Goal: Task Accomplishment & Management: Use online tool/utility

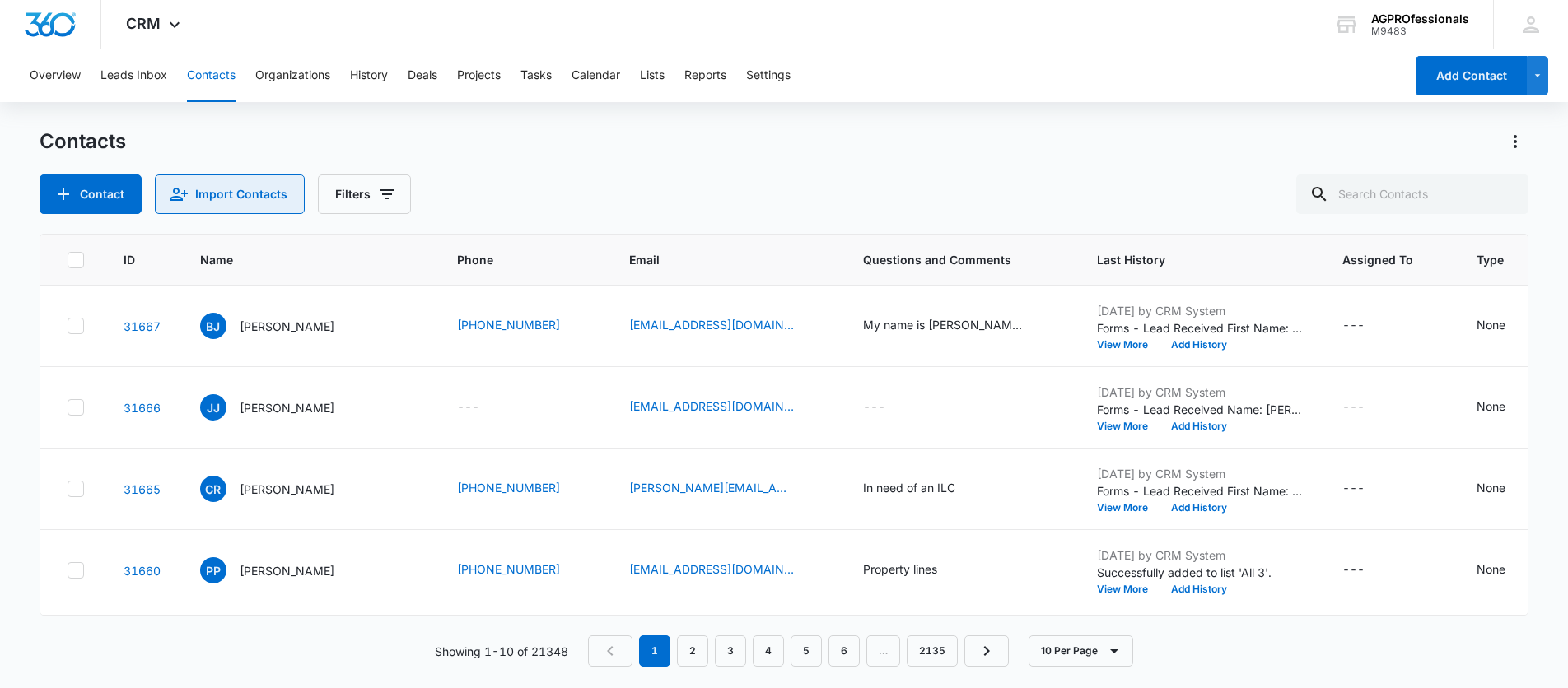
click at [232, 178] on button "Import Contacts" at bounding box center [230, 194] width 150 height 40
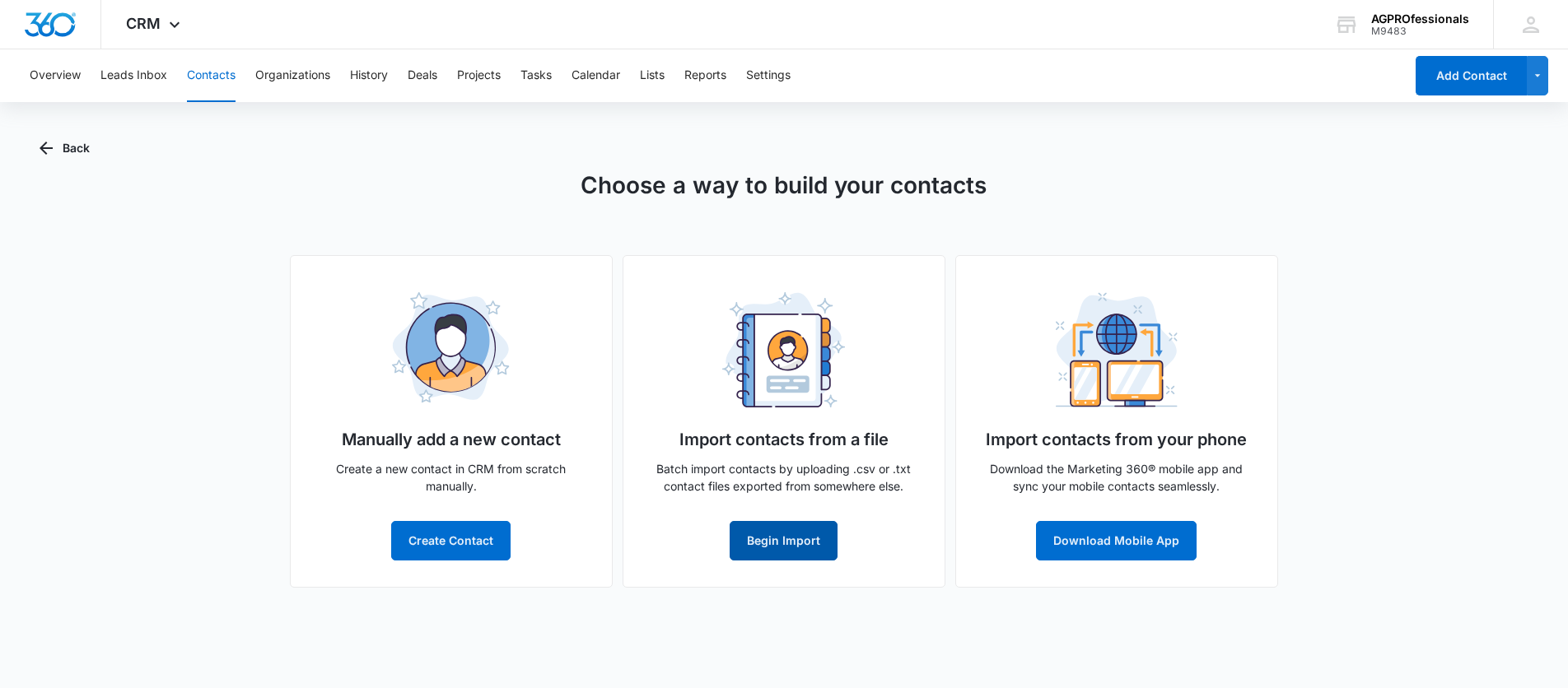
click at [774, 539] on button "Begin Import" at bounding box center [784, 541] width 108 height 40
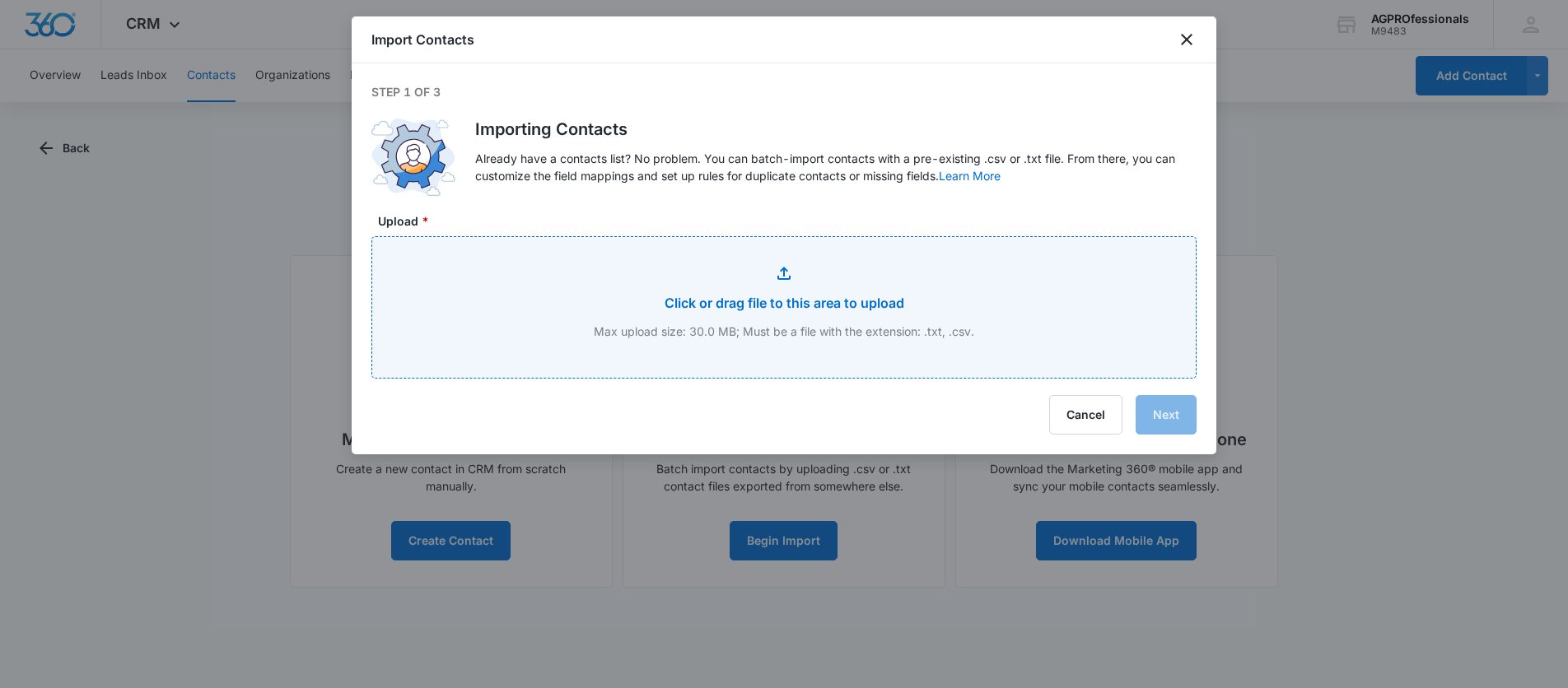
click at [794, 300] on input "Upload *" at bounding box center [784, 307] width 823 height 141
type input "C:\fakepath\Real Estate Contact LIst [DATE] SCRUBBED.csv"
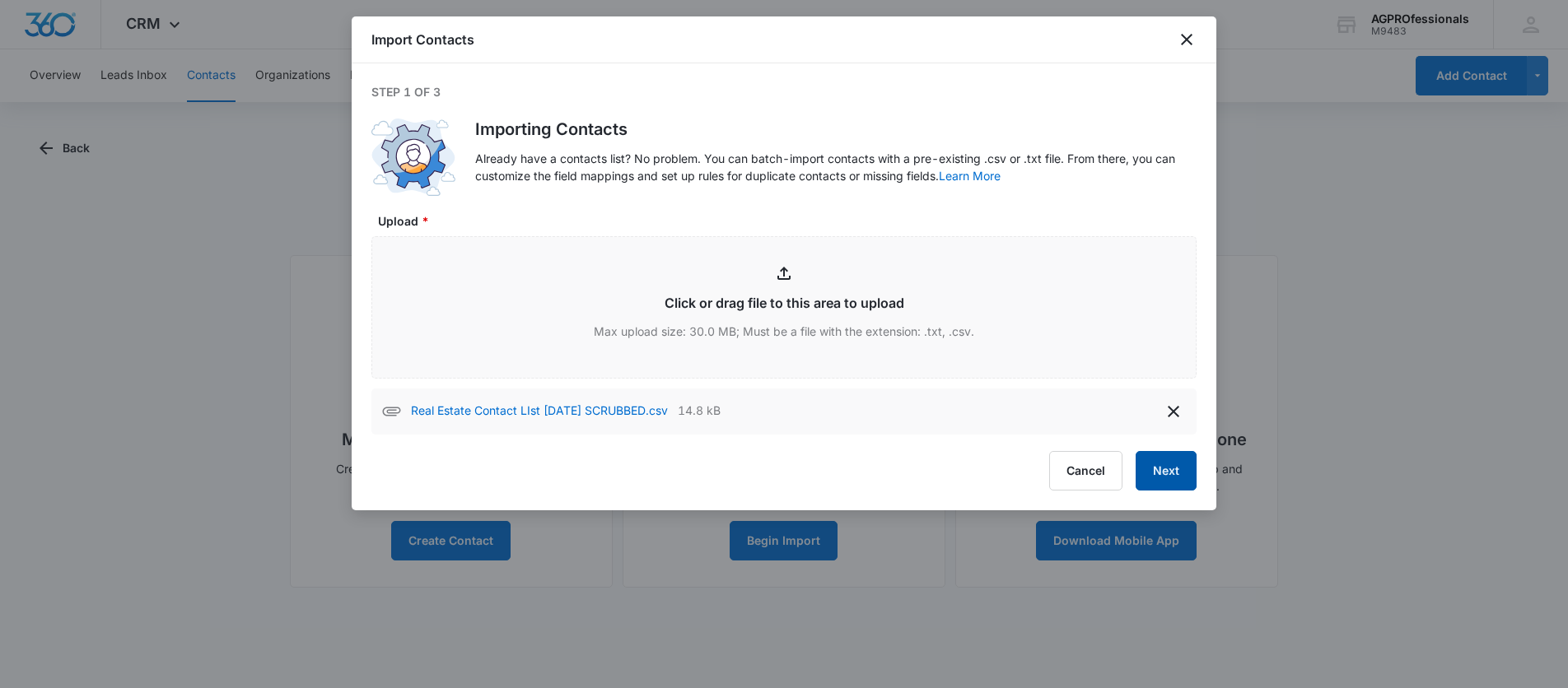
click at [1166, 463] on button "Next" at bounding box center [1166, 471] width 61 height 40
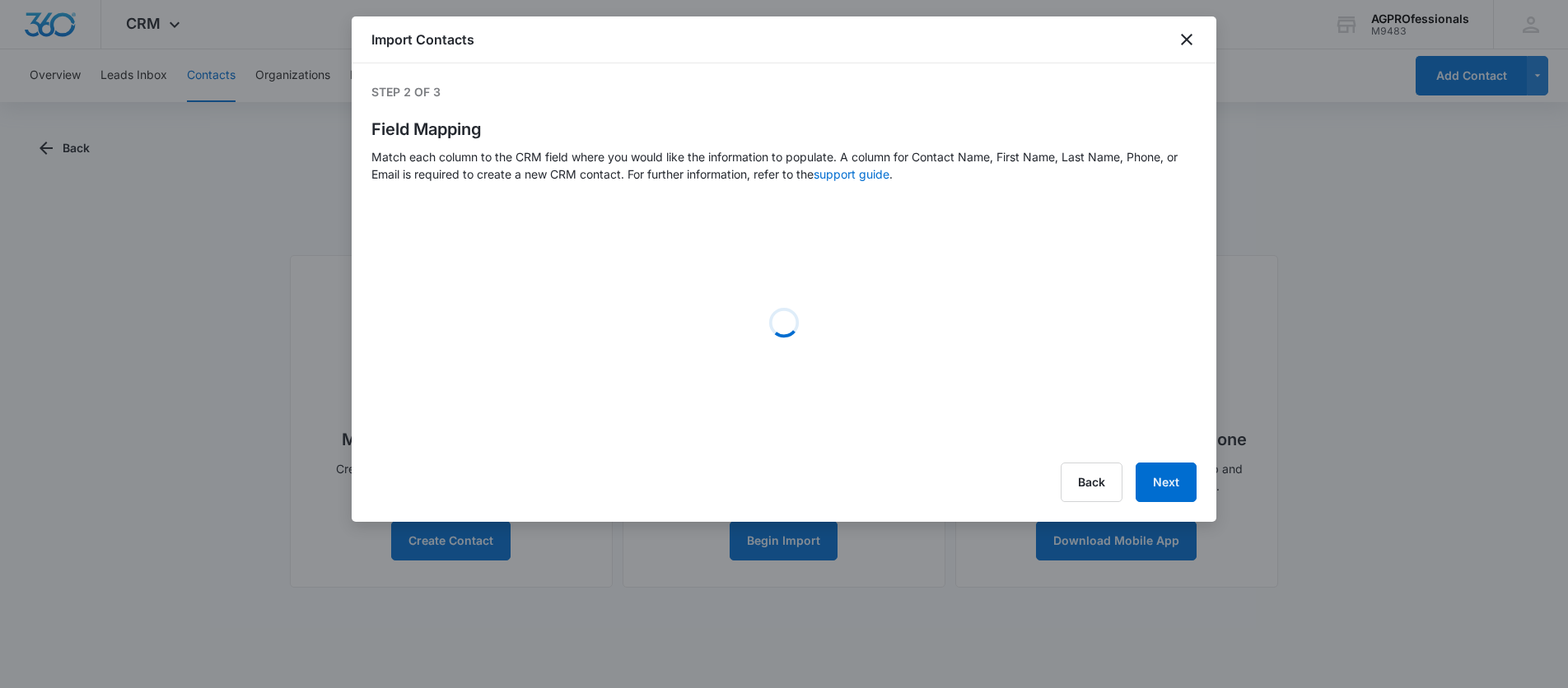
select select "78"
select select "79"
select select "185"
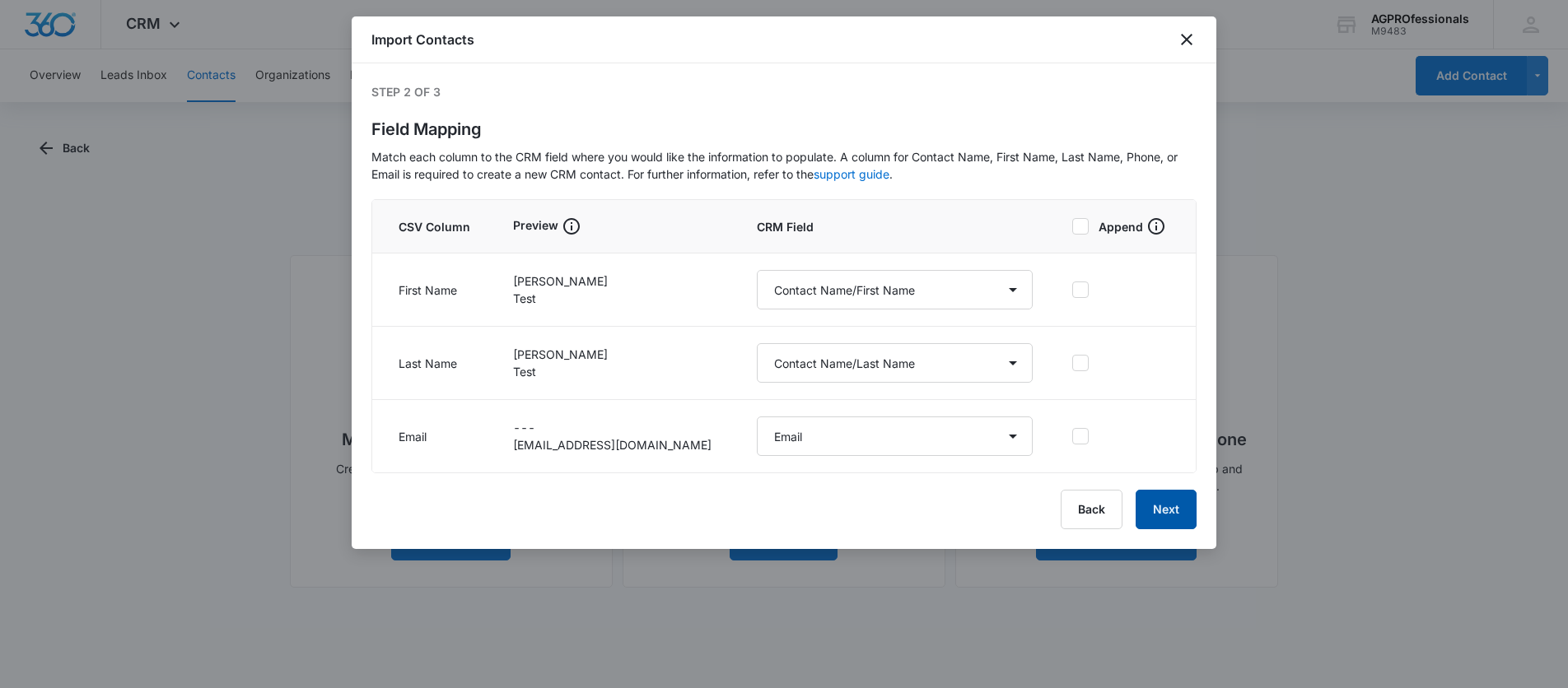
click at [1171, 504] on button "Next" at bounding box center [1166, 510] width 61 height 40
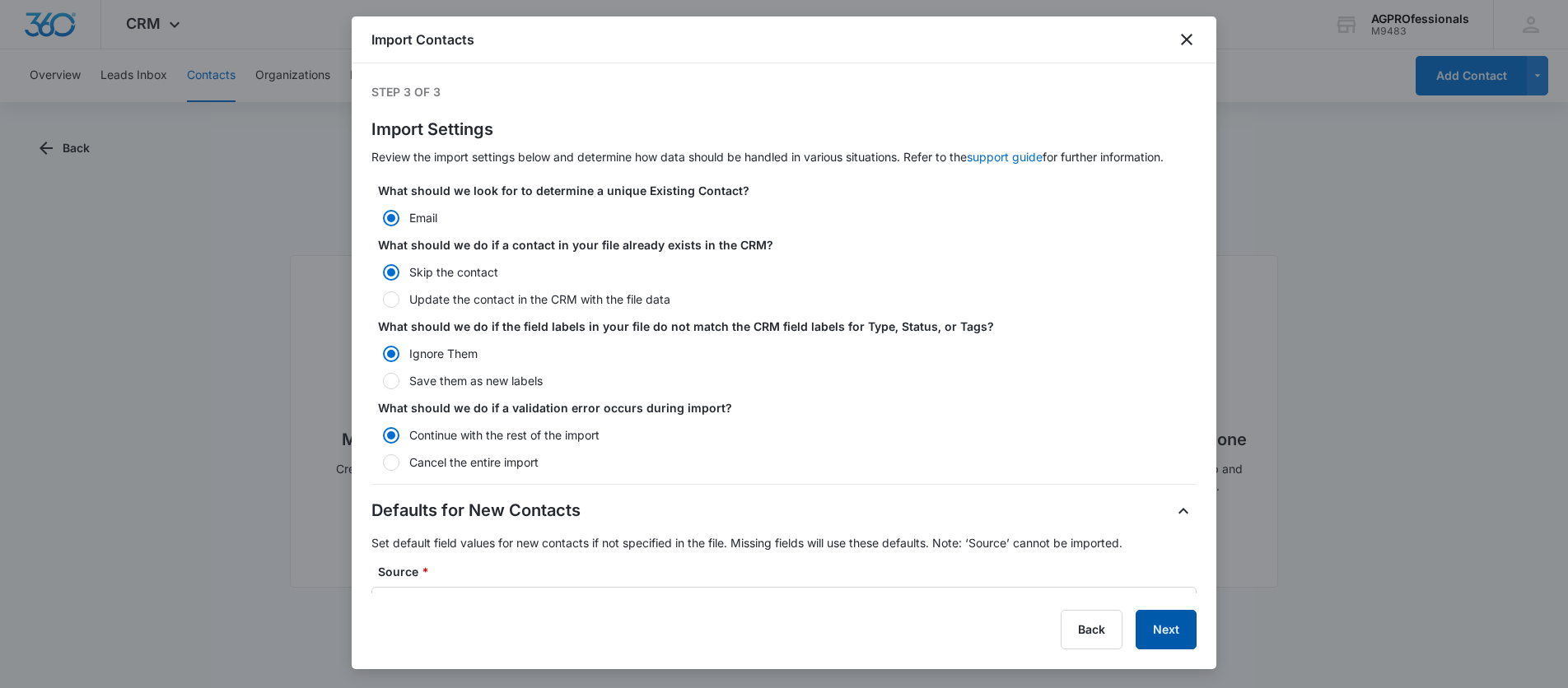
click at [1156, 630] on button "Next" at bounding box center [1166, 630] width 61 height 40
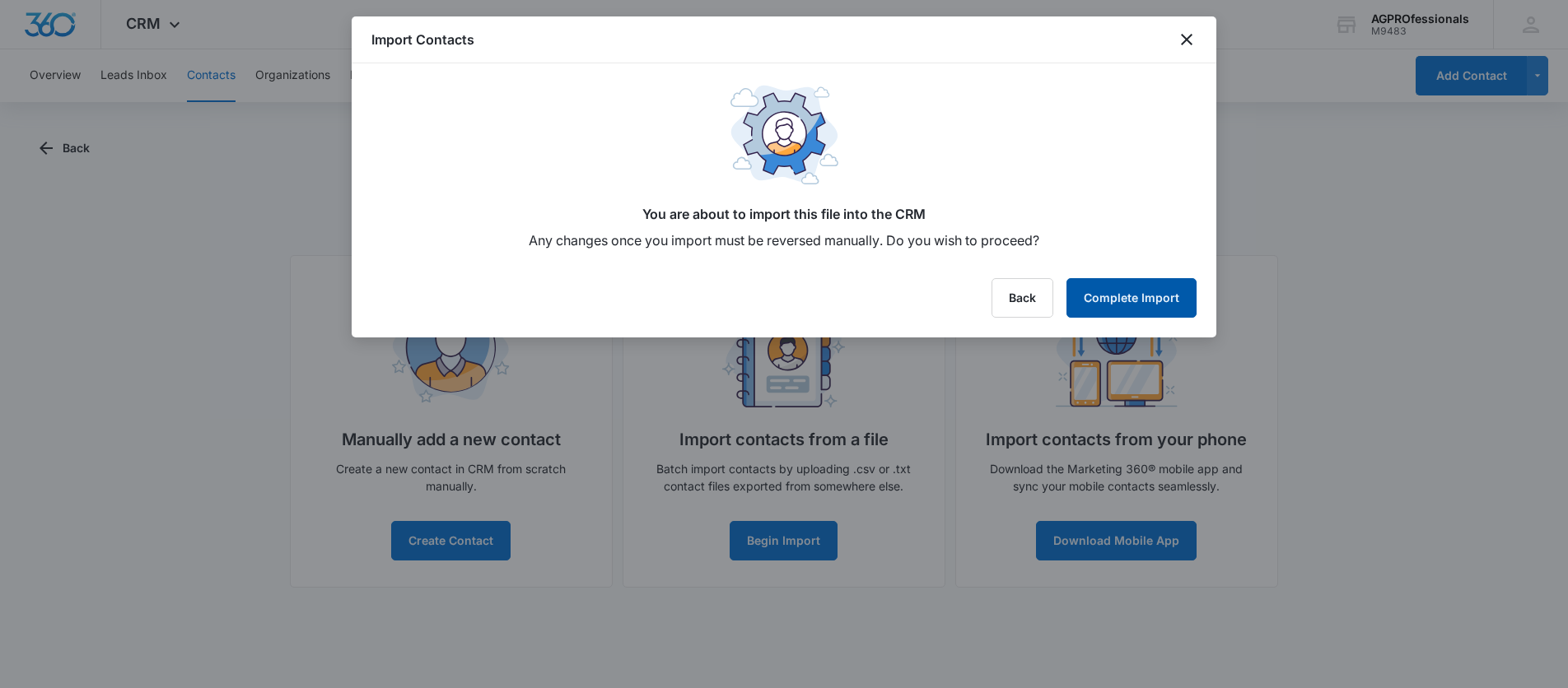
click at [1133, 300] on button "Complete Import" at bounding box center [1131, 299] width 130 height 40
